Goal: Information Seeking & Learning: Learn about a topic

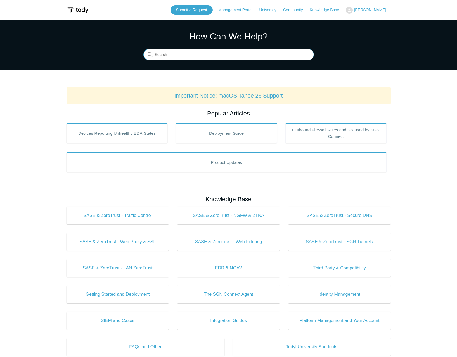
click at [196, 56] on input "Search" at bounding box center [228, 54] width 171 height 11
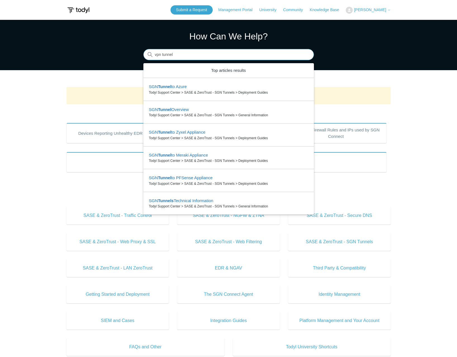
type input "vpn tunnel"
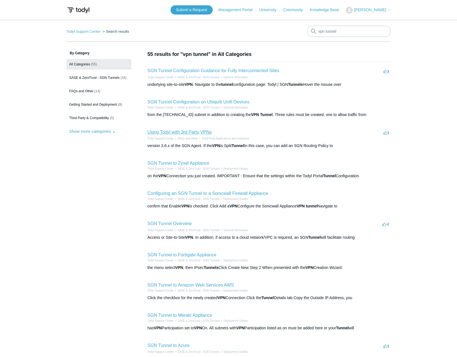
click at [186, 132] on link "Using Todyl with 3rd Party VPNs" at bounding box center [180, 132] width 64 height 5
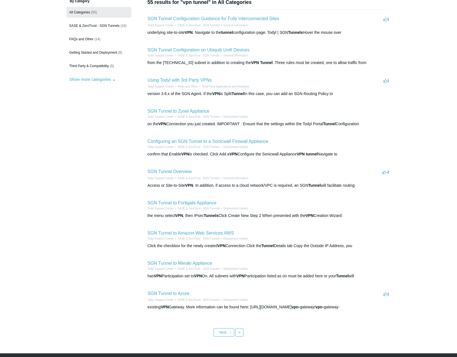
scroll to position [56, 0]
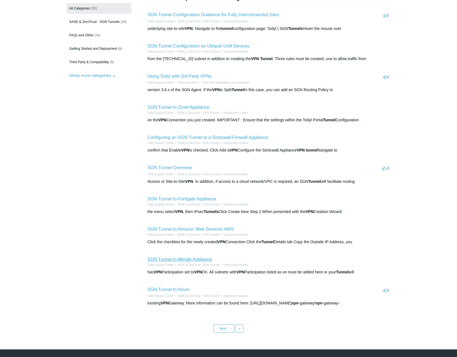
click at [192, 259] on link "SGN Tunnel to Meraki Appliance" at bounding box center [180, 259] width 65 height 5
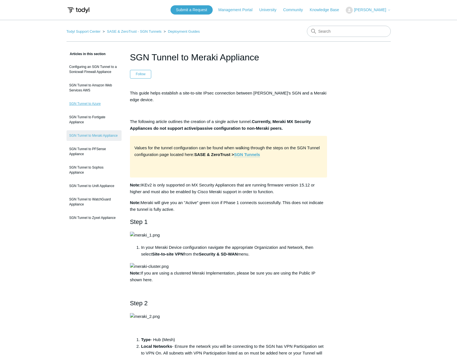
click at [90, 102] on link "SGN Tunnel to Azure" at bounding box center [94, 103] width 55 height 11
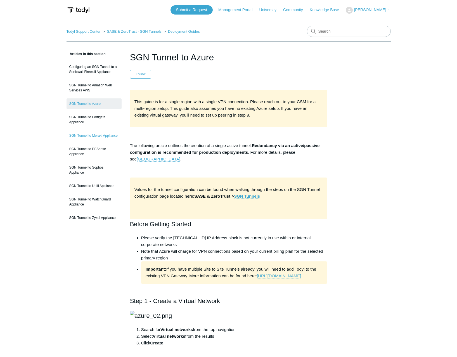
drag, startPoint x: 102, startPoint y: 136, endPoint x: 106, endPoint y: 136, distance: 4.0
click at [102, 136] on link "SGN Tunnel to Meraki Appliance" at bounding box center [94, 135] width 55 height 11
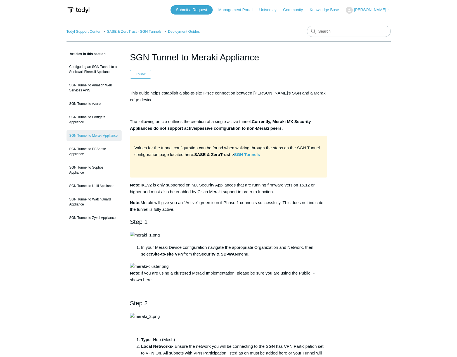
click at [120, 31] on link "SASE & ZeroTrust - SGN Tunnels" at bounding box center [134, 31] width 55 height 4
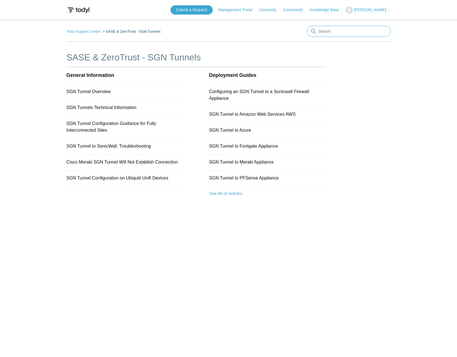
click at [341, 32] on input "Search" at bounding box center [349, 31] width 84 height 11
type input "SGN to cloud"
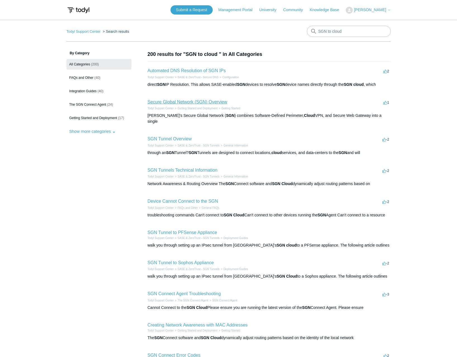
click at [198, 102] on link "Secure Global Network (SGN) Overview" at bounding box center [188, 102] width 80 height 5
